Goal: Task Accomplishment & Management: Manage account settings

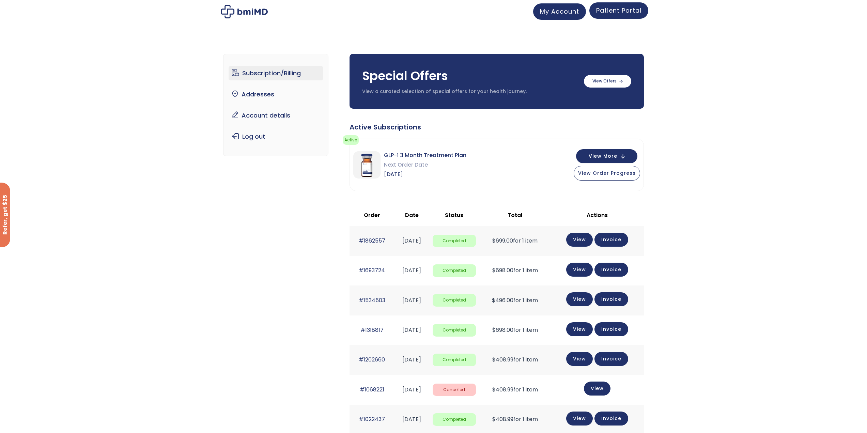
click at [616, 11] on span "Patient Portal" at bounding box center [618, 10] width 45 height 9
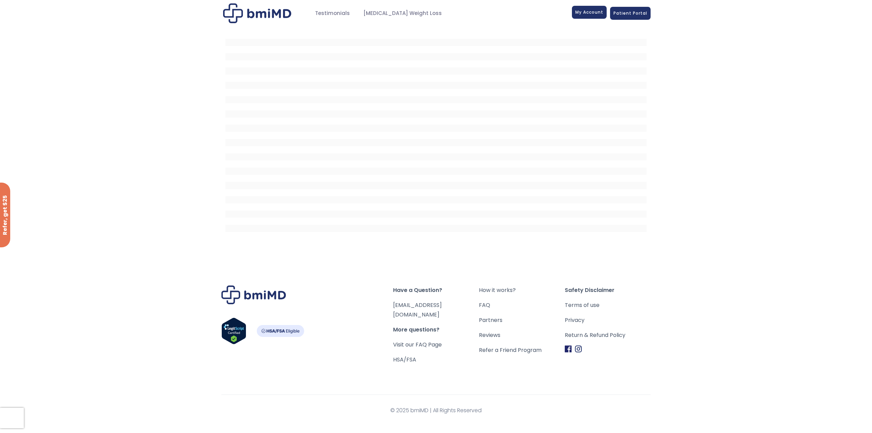
click at [592, 11] on span "My Account" at bounding box center [589, 12] width 28 height 6
